Goal: Task Accomplishment & Management: Manage account settings

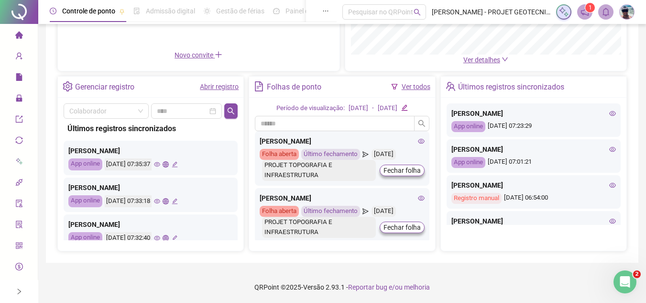
scroll to position [299, 0]
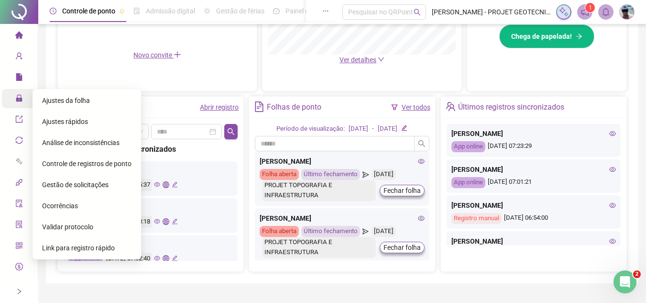
click at [20, 96] on span "Administração" at bounding box center [43, 99] width 56 height 8
click at [77, 181] on span "Gestão de solicitações" at bounding box center [75, 185] width 67 height 8
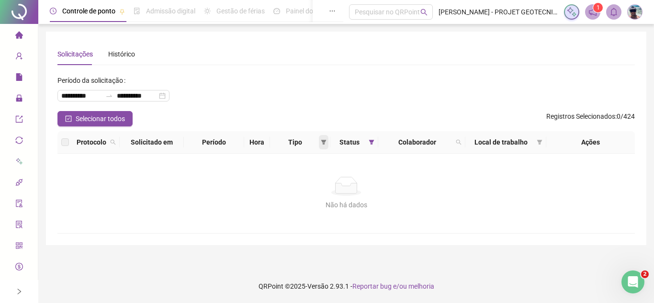
click at [324, 142] on icon "filter" at bounding box center [323, 142] width 5 height 5
click at [368, 145] on span at bounding box center [372, 142] width 10 height 14
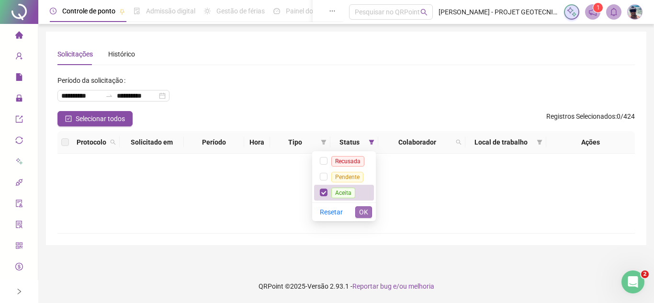
click at [359, 212] on span "OK" at bounding box center [363, 212] width 9 height 11
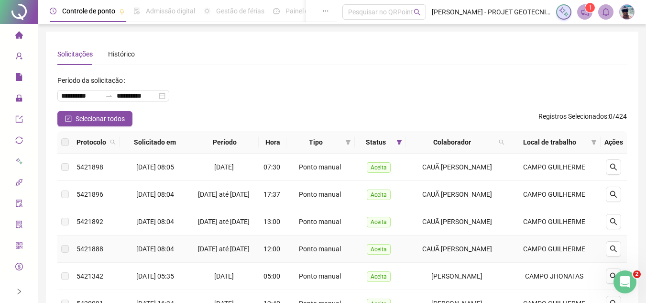
click at [376, 248] on td "Aceita" at bounding box center [380, 248] width 51 height 27
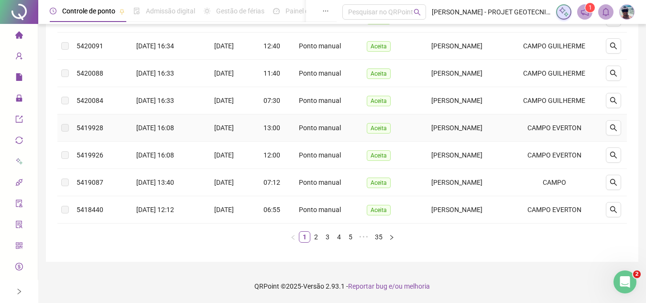
scroll to position [275, 0]
click at [345, 237] on li "5" at bounding box center [350, 236] width 11 height 11
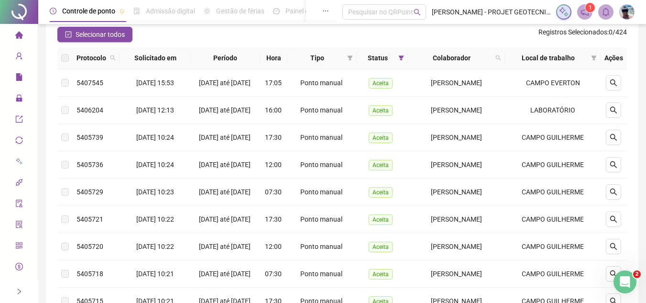
scroll to position [83, 0]
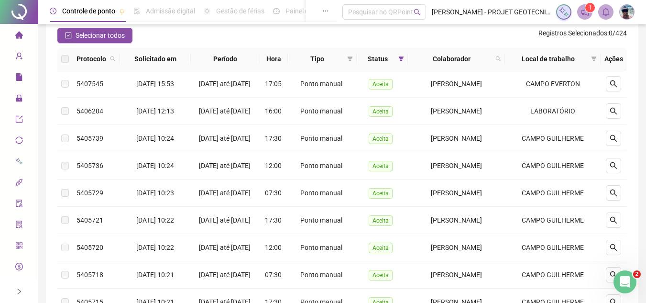
click at [167, 59] on th "Solicitado em" at bounding box center [155, 59] width 71 height 22
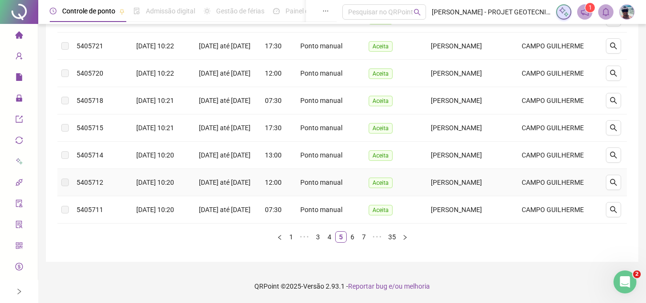
scroll to position [287, 0]
click at [331, 242] on link "4" at bounding box center [329, 237] width 11 height 11
click at [331, 277] on footer "QRPoint © 2025 - Versão 2.93.1 - Reportar bug e/ou melhoria" at bounding box center [342, 285] width 608 height 33
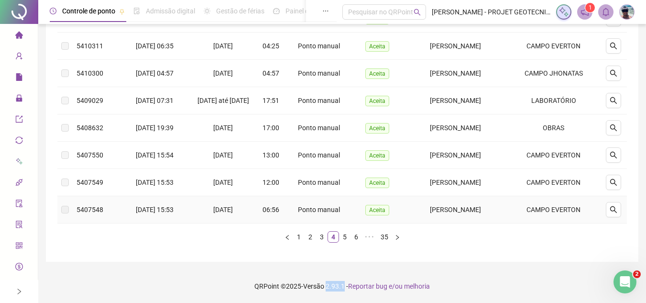
scroll to position [286, 0]
click at [321, 239] on link "3" at bounding box center [322, 237] width 11 height 11
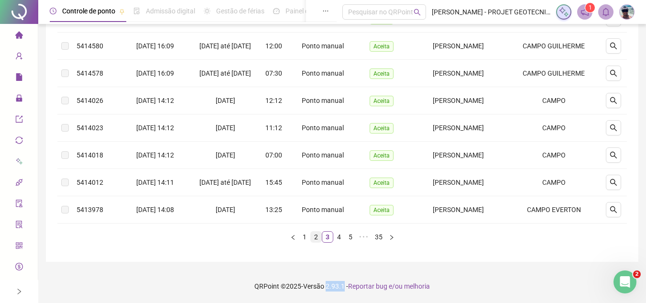
click at [318, 237] on link "2" at bounding box center [316, 237] width 11 height 11
click at [318, 237] on div "Protocolo Solicitado em Período Hora Tipo Status Colaborador Local de trabalho …" at bounding box center [342, 58] width 570 height 369
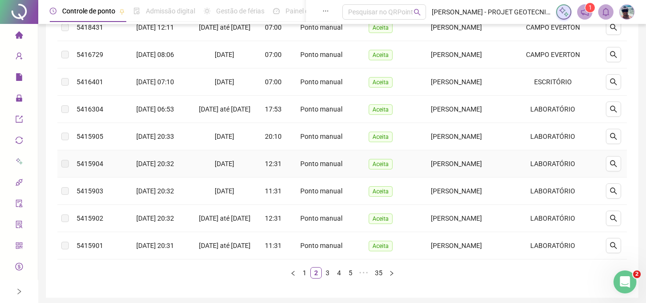
scroll to position [298, 0]
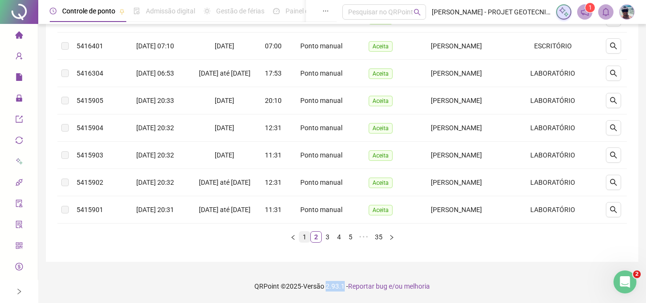
click at [305, 239] on link "1" at bounding box center [305, 237] width 11 height 11
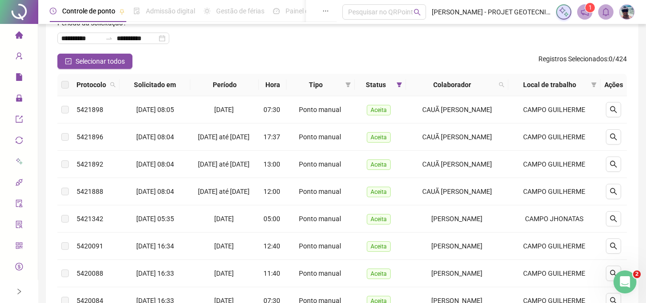
scroll to position [35, 0]
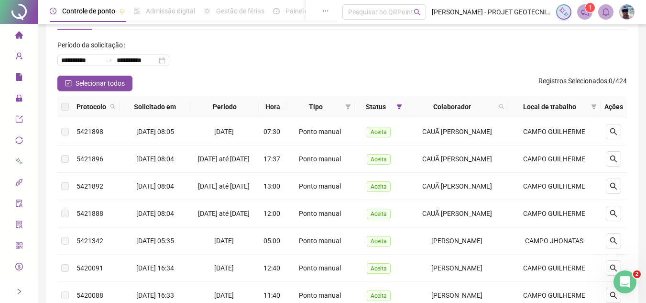
click at [17, 36] on icon "home" at bounding box center [19, 34] width 8 height 7
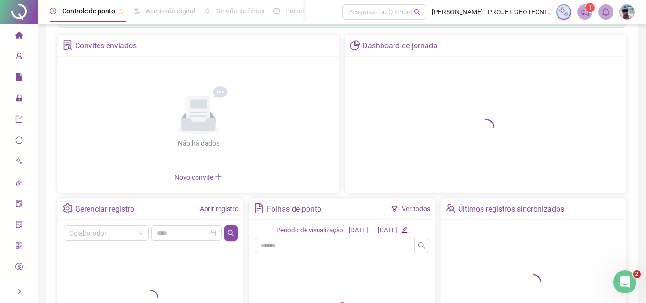
click at [420, 209] on link "Ver todos" at bounding box center [416, 209] width 29 height 8
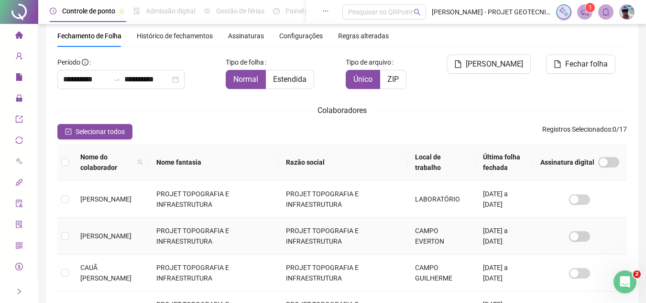
scroll to position [45, 0]
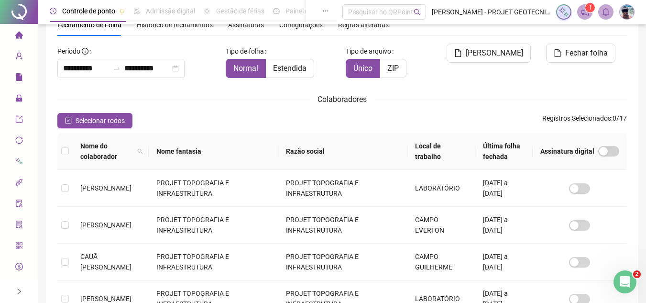
click at [182, 114] on div "Selecionar todos Registros Selecionados : 0 / 17" at bounding box center [342, 120] width 570 height 15
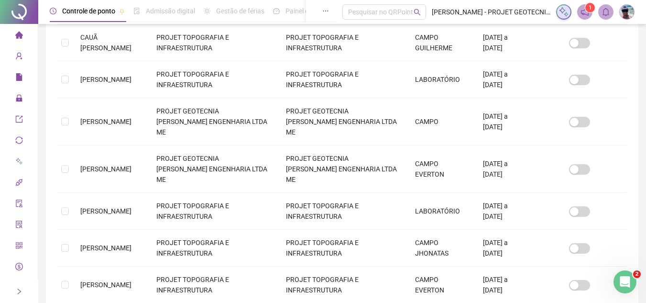
scroll to position [363, 0]
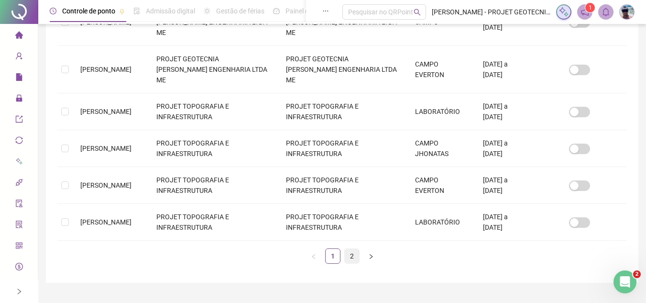
click at [350, 249] on link "2" at bounding box center [352, 256] width 14 height 14
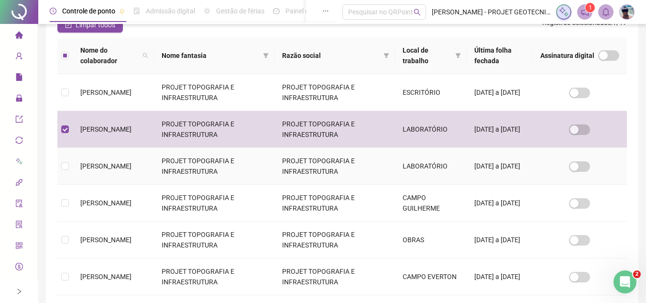
click at [132, 167] on span "[PERSON_NAME]" at bounding box center [105, 166] width 51 height 8
click at [139, 74] on th "Nome do colaborador" at bounding box center [113, 55] width 81 height 37
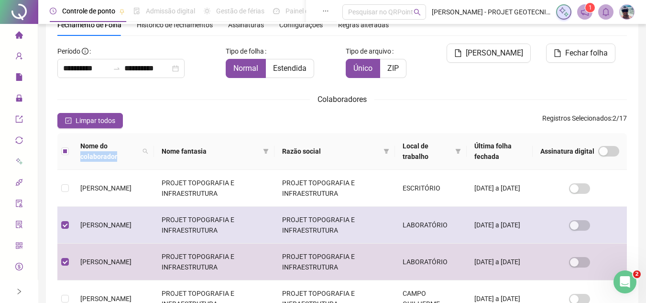
click at [99, 226] on span "[PERSON_NAME]" at bounding box center [105, 225] width 51 height 8
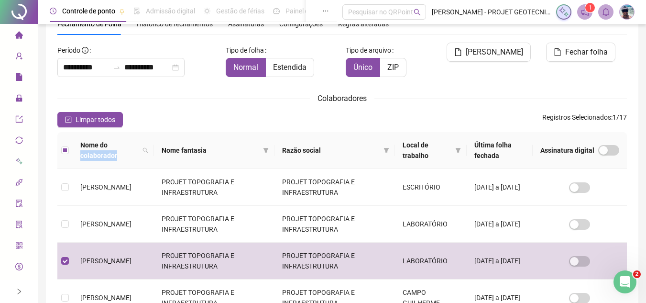
scroll to position [0, 0]
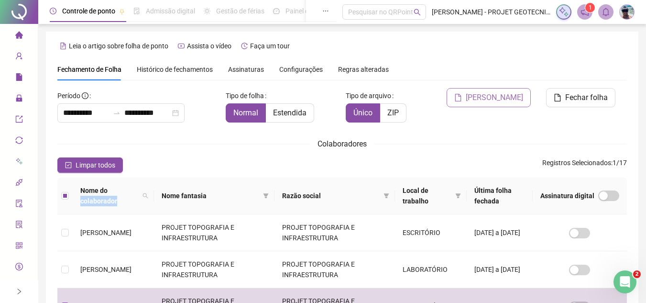
click at [486, 99] on span "[PERSON_NAME]" at bounding box center [494, 97] width 57 height 11
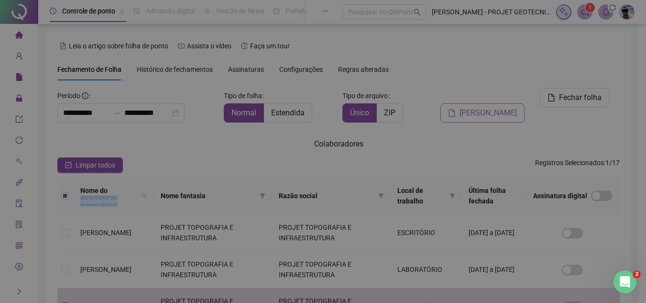
scroll to position [45, 0]
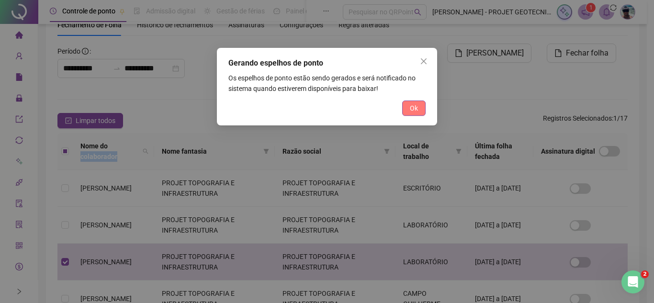
click at [417, 107] on span "Ok" at bounding box center [414, 108] width 8 height 11
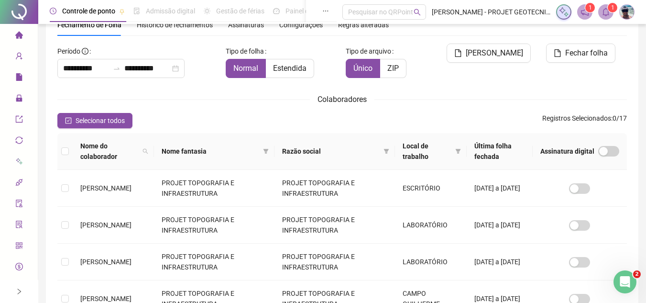
click at [602, 11] on icon "bell" at bounding box center [606, 12] width 9 height 9
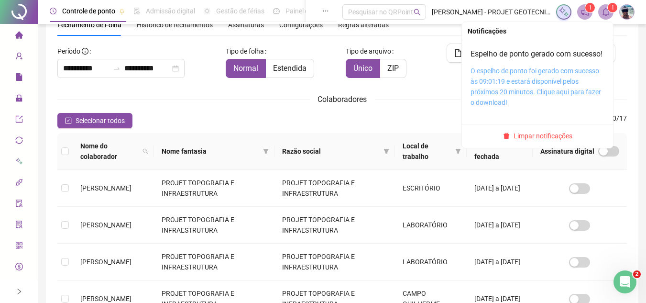
click at [531, 106] on link "O espelho de ponto foi gerado com sucesso às 09:01:19 e estará disponível pelos…" at bounding box center [536, 86] width 131 height 39
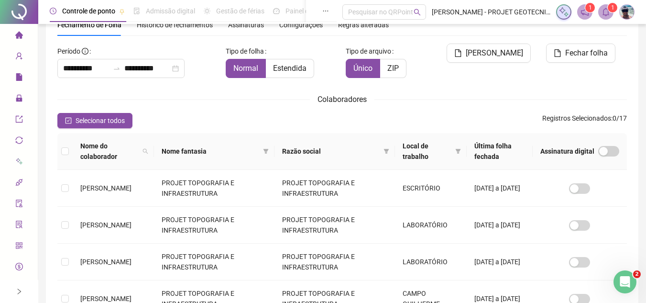
click at [15, 31] on span "home" at bounding box center [19, 36] width 8 height 19
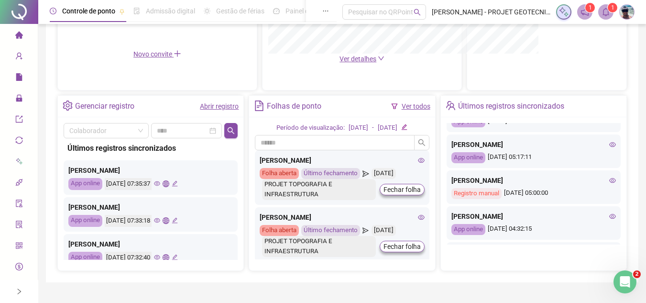
scroll to position [414, 0]
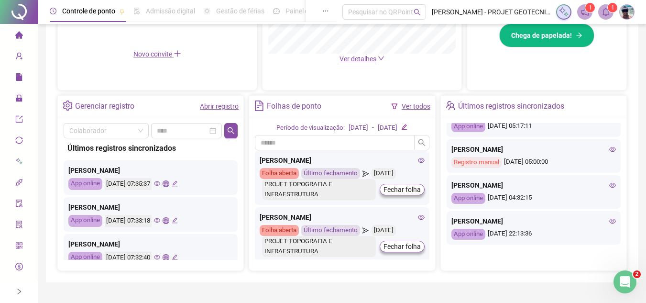
click at [496, 107] on div "Últimos registros sincronizados" at bounding box center [511, 106] width 106 height 16
click at [581, 103] on div "Últimos registros sincronizados" at bounding box center [534, 107] width 186 height 22
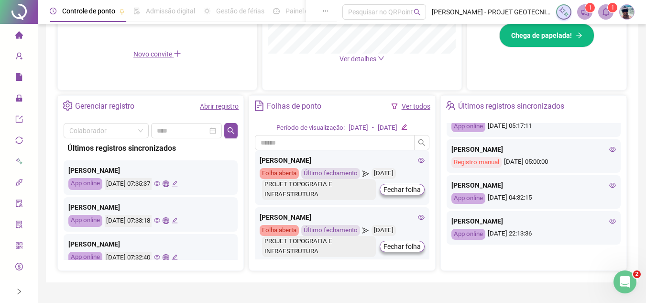
click at [449, 108] on icon "team" at bounding box center [451, 105] width 10 height 10
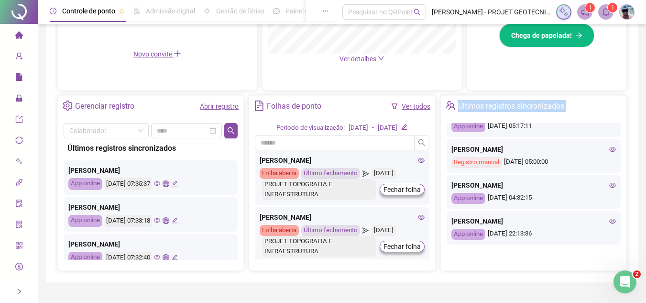
click at [586, 114] on div "Últimos registros sincronizados" at bounding box center [534, 107] width 186 height 22
click at [586, 113] on div "Últimos registros sincronizados" at bounding box center [534, 107] width 186 height 22
click at [570, 273] on div "Pague o QRPoint com Cartão de Crédito Sua assinatura: mais segurança, prática e…" at bounding box center [342, 7] width 593 height 550
drag, startPoint x: 570, startPoint y: 273, endPoint x: 567, endPoint y: 257, distance: 15.7
click at [569, 273] on div "Pague o QRPoint com Cartão de Crédito Sua assinatura: mais segurança, prática e…" at bounding box center [342, 7] width 593 height 550
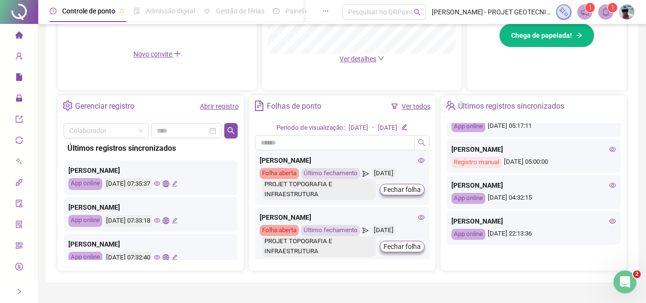
click at [567, 257] on div "Últimos registros sincronizados [PERSON_NAME] App online [DATE] 07:35:37 [PERSO…" at bounding box center [534, 183] width 187 height 176
click at [610, 222] on icon "eye" at bounding box center [613, 221] width 7 height 7
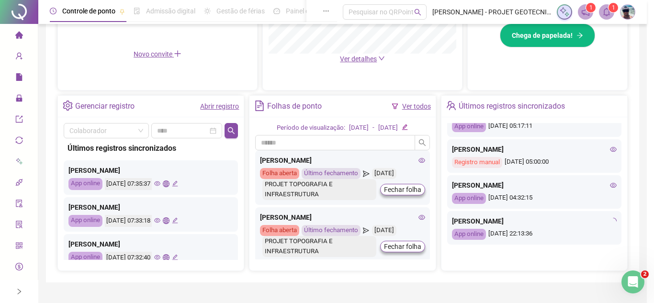
type input "**********"
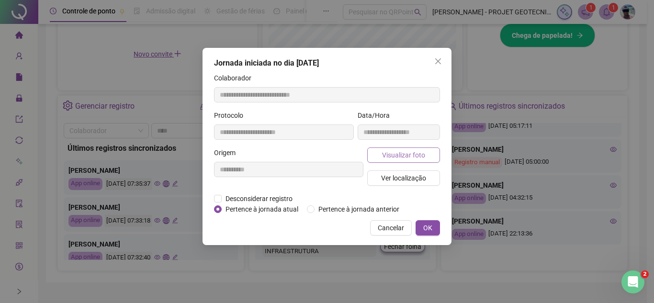
click at [407, 159] on span "Visualizar foto" at bounding box center [403, 155] width 43 height 11
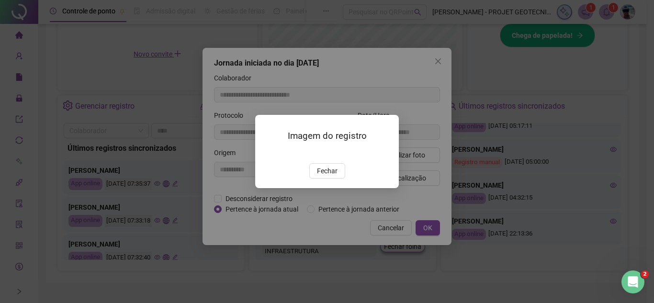
click at [434, 58] on div "Imagem do registro Fechar" at bounding box center [327, 151] width 654 height 303
click at [319, 176] on span "Fechar" at bounding box center [327, 171] width 21 height 11
click at [319, 227] on div "Imagem do registro Fechar" at bounding box center [327, 151] width 654 height 303
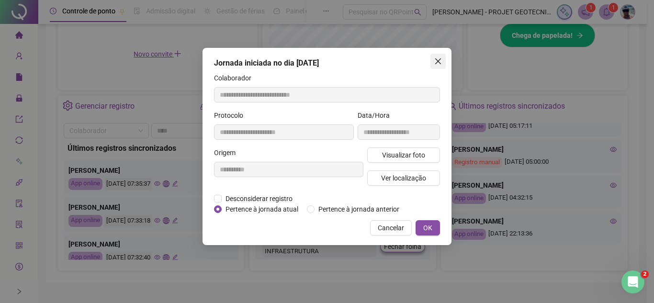
click at [437, 64] on icon "close" at bounding box center [438, 61] width 8 height 8
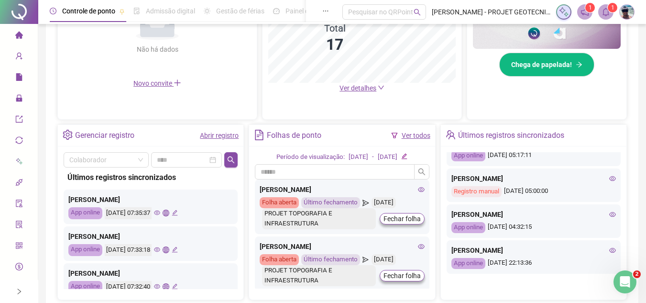
scroll to position [272, 0]
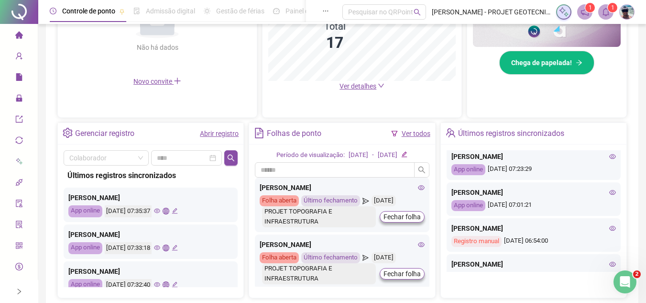
click at [612, 194] on div "[PERSON_NAME] App online [DATE] 07:01:21" at bounding box center [534, 198] width 174 height 33
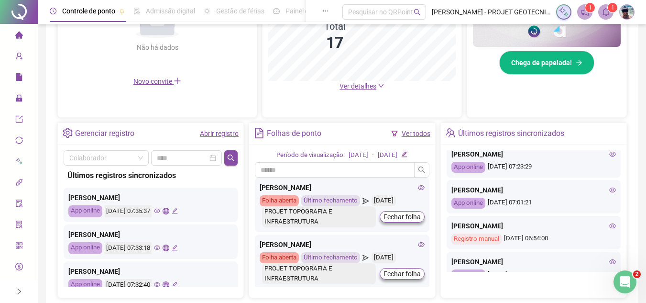
click at [610, 187] on icon "eye" at bounding box center [613, 190] width 7 height 7
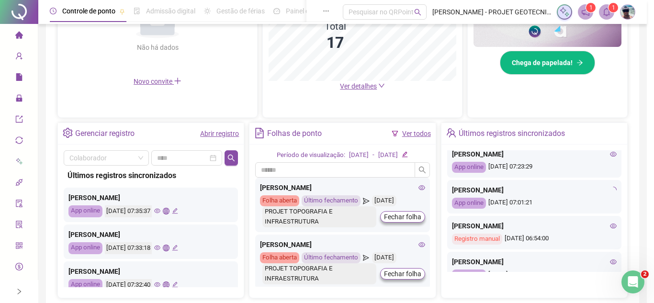
type input "**********"
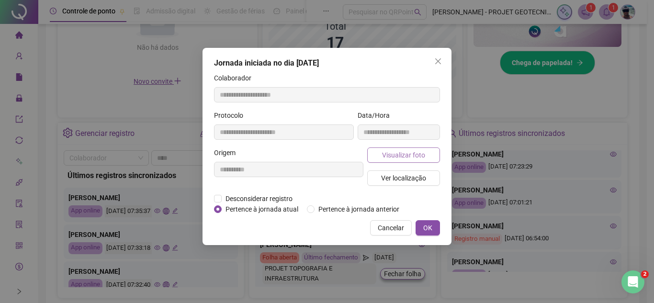
click at [406, 155] on span "Visualizar foto" at bounding box center [403, 155] width 43 height 11
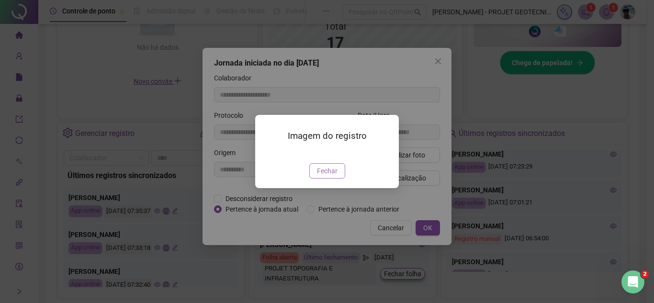
click at [323, 176] on span "Fechar" at bounding box center [327, 171] width 21 height 11
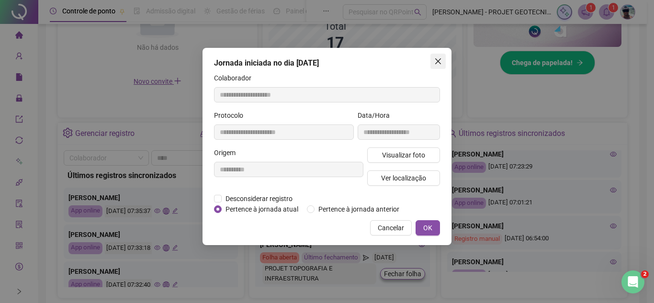
click at [436, 63] on icon "close" at bounding box center [438, 61] width 6 height 6
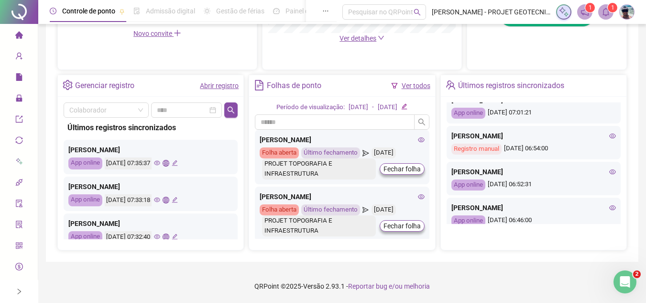
scroll to position [239, 0]
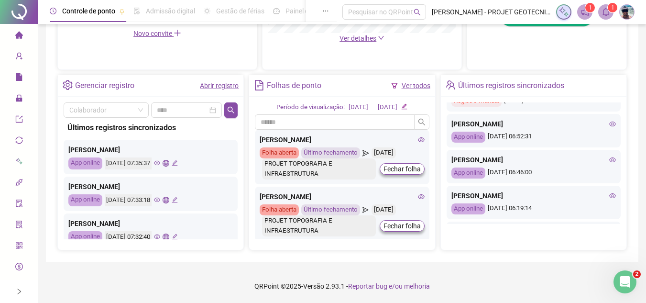
click at [610, 125] on icon "eye" at bounding box center [613, 124] width 7 height 7
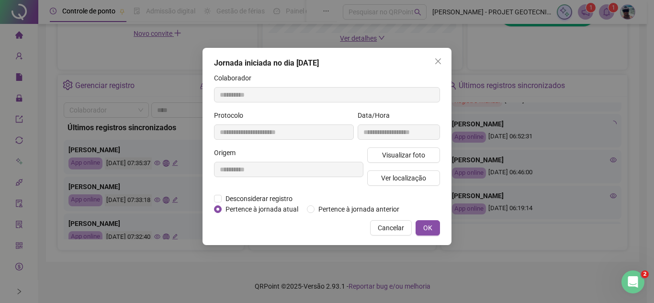
type input "**********"
click at [435, 62] on icon "close" at bounding box center [438, 61] width 8 height 8
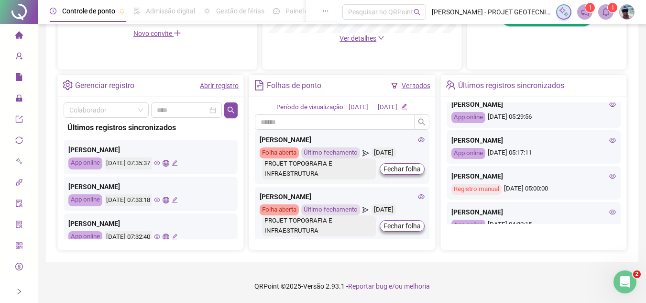
scroll to position [383, 0]
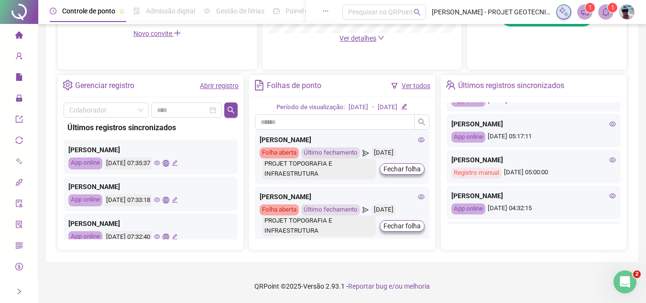
click at [610, 124] on icon "eye" at bounding box center [613, 124] width 7 height 7
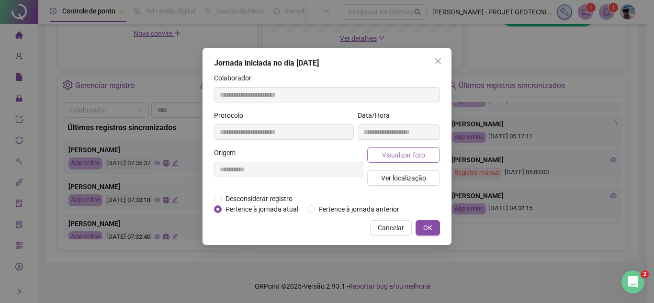
click at [395, 154] on span "Visualizar foto" at bounding box center [403, 155] width 43 height 11
type input "**********"
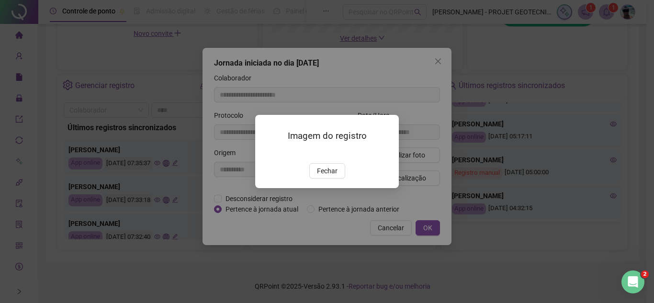
click at [331, 176] on span "Fechar" at bounding box center [327, 171] width 21 height 11
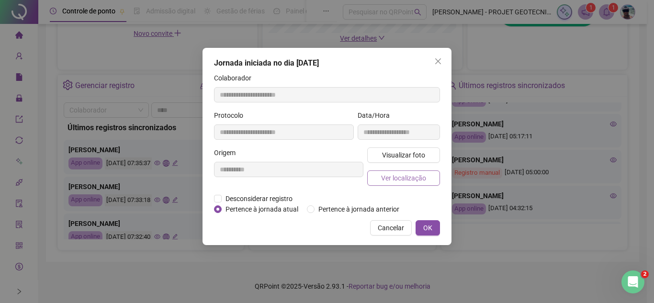
click at [393, 177] on span "Ver localização" at bounding box center [403, 178] width 45 height 11
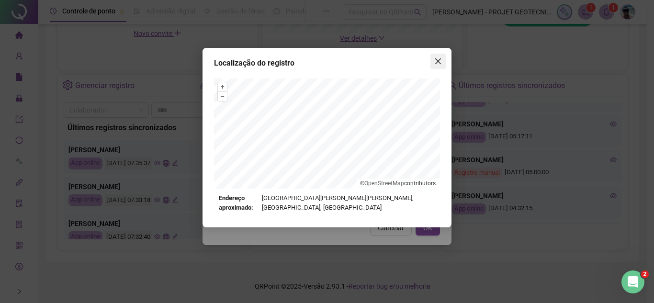
click at [436, 61] on icon "close" at bounding box center [438, 61] width 8 height 8
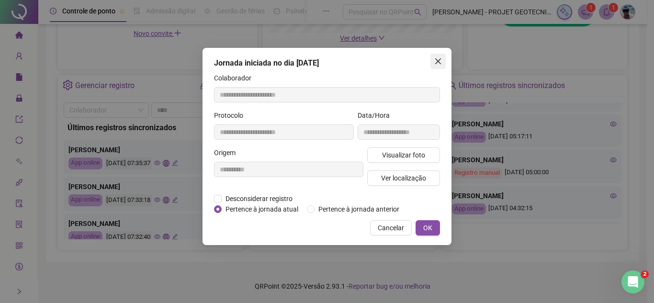
click at [438, 60] on icon "close" at bounding box center [438, 61] width 8 height 8
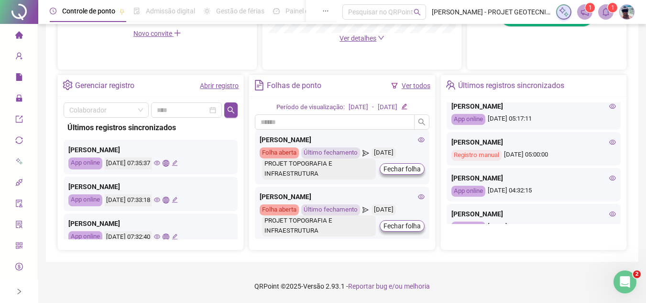
scroll to position [414, 0]
